Goal: Task Accomplishment & Management: Use online tool/utility

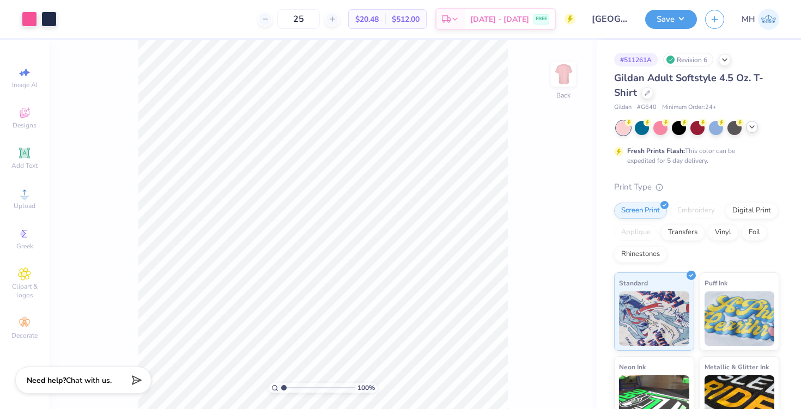
click at [751, 127] on icon at bounding box center [751, 127] width 9 height 9
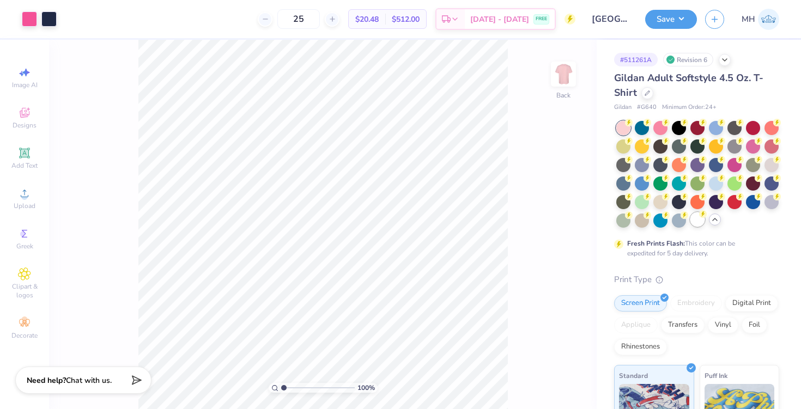
click at [691, 223] on div at bounding box center [697, 219] width 14 height 14
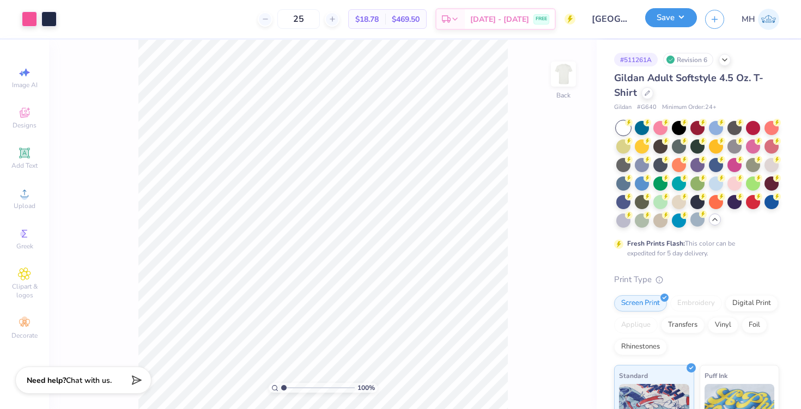
click at [666, 19] on button "Save" at bounding box center [671, 17] width 52 height 19
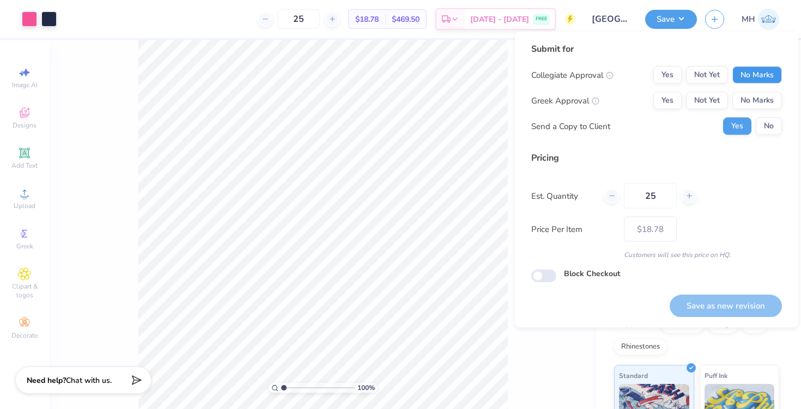
click at [740, 72] on button "No Marks" at bounding box center [757, 74] width 50 height 17
click at [747, 91] on div "Collegiate Approval Yes Not Yet No Marks Greek Approval Yes Not Yet No Marks Se…" at bounding box center [656, 100] width 251 height 69
click at [749, 108] on button "No Marks" at bounding box center [757, 100] width 50 height 17
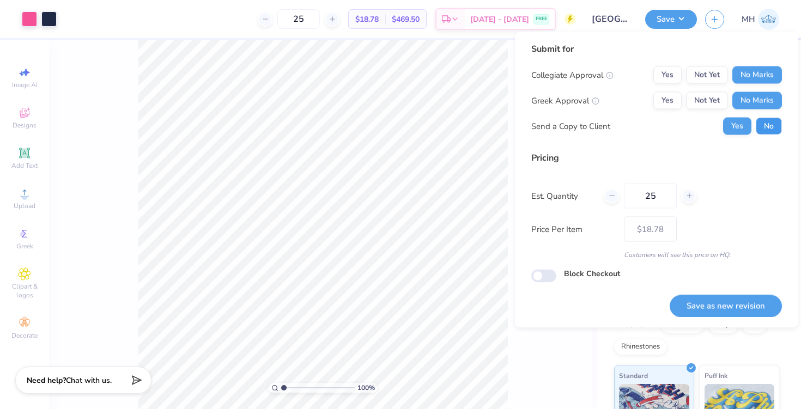
click at [762, 128] on button "No" at bounding box center [768, 126] width 26 height 17
click at [728, 301] on button "Save as new revision" at bounding box center [725, 306] width 112 height 22
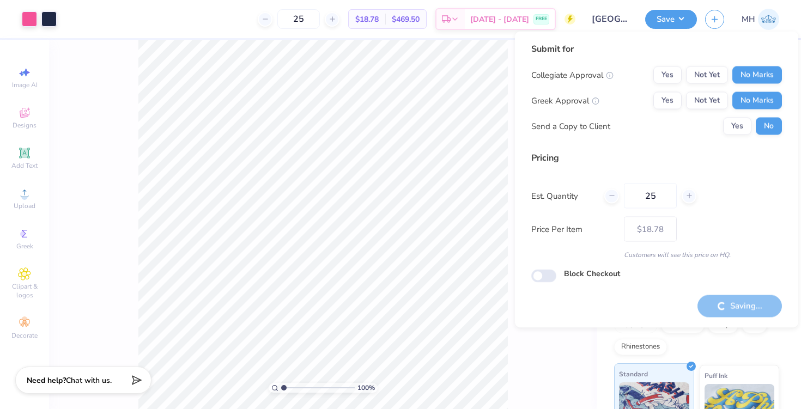
type input "– –"
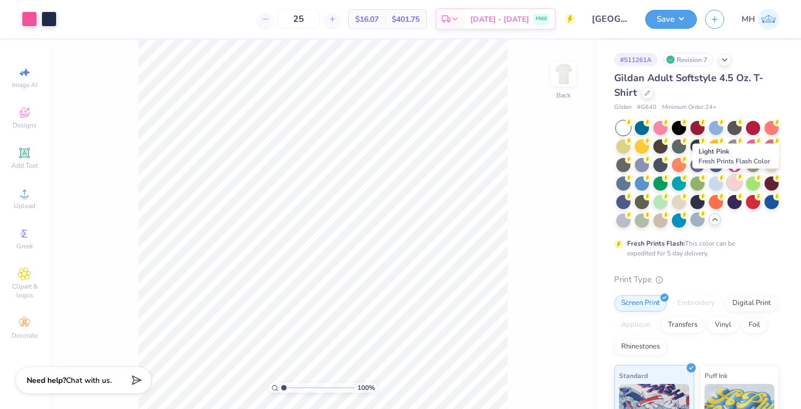
click at [741, 182] on div at bounding box center [734, 182] width 14 height 14
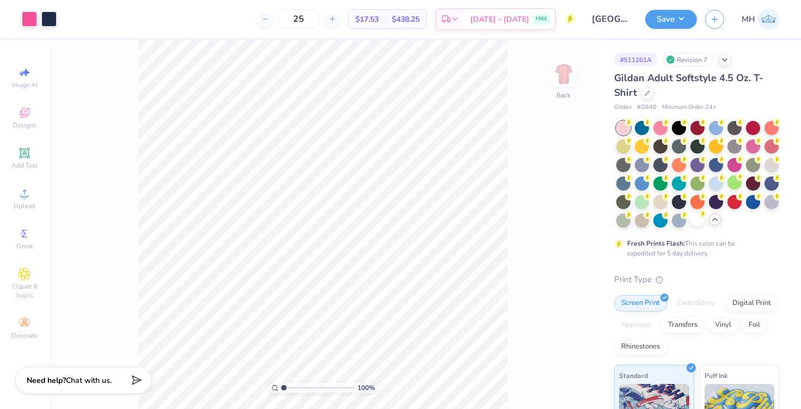
click at [674, 8] on div "Save MH" at bounding box center [723, 19] width 156 height 38
click at [674, 9] on div "Save MH" at bounding box center [723, 19] width 156 height 38
click at [674, 11] on button "Save" at bounding box center [671, 17] width 52 height 19
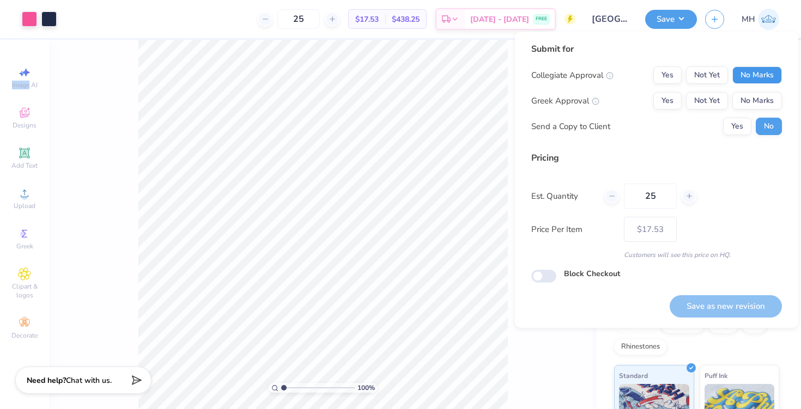
click at [735, 71] on button "No Marks" at bounding box center [757, 74] width 50 height 17
click at [745, 92] on button "No Marks" at bounding box center [757, 100] width 50 height 17
click at [730, 296] on button "Save as new revision" at bounding box center [725, 306] width 112 height 22
type input "$17.53"
